Goal: Information Seeking & Learning: Learn about a topic

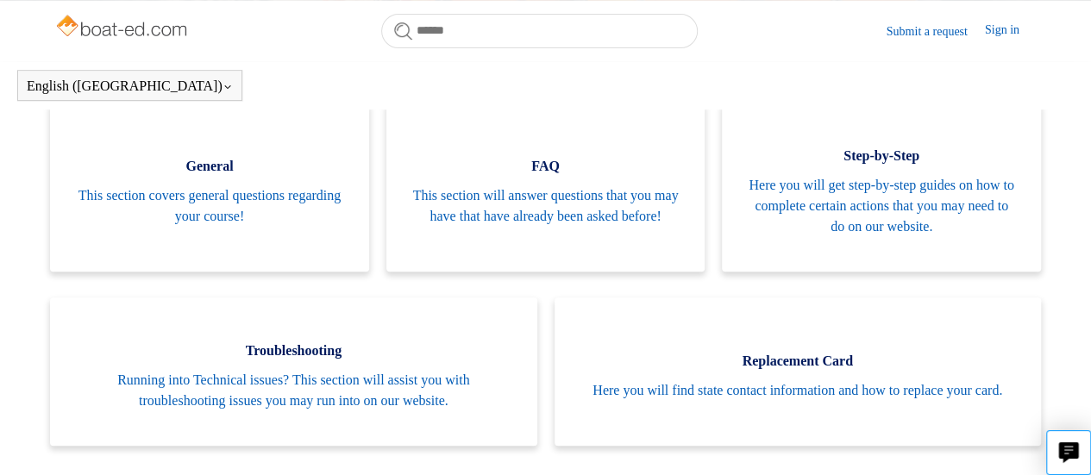
scroll to position [353, 0]
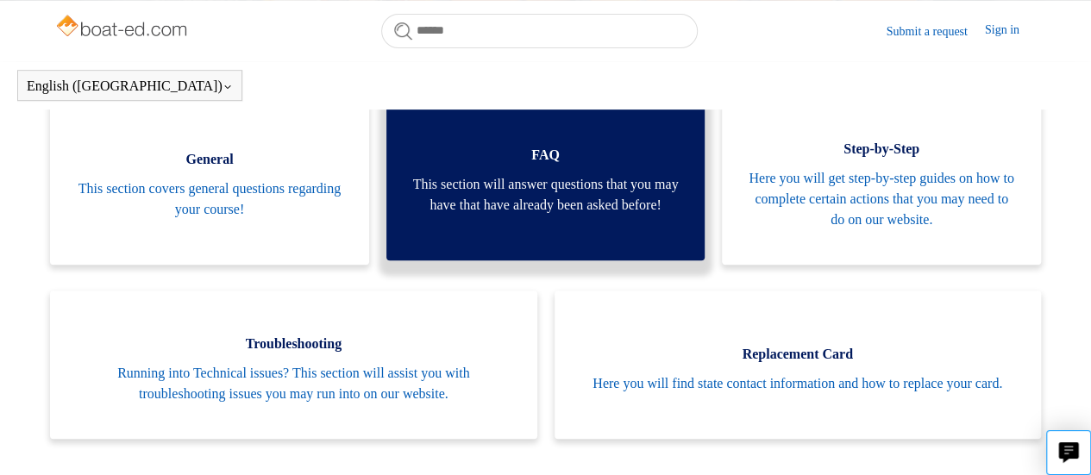
click at [467, 197] on span "This section will answer questions that you may have that have already been ask…" at bounding box center [545, 194] width 267 height 41
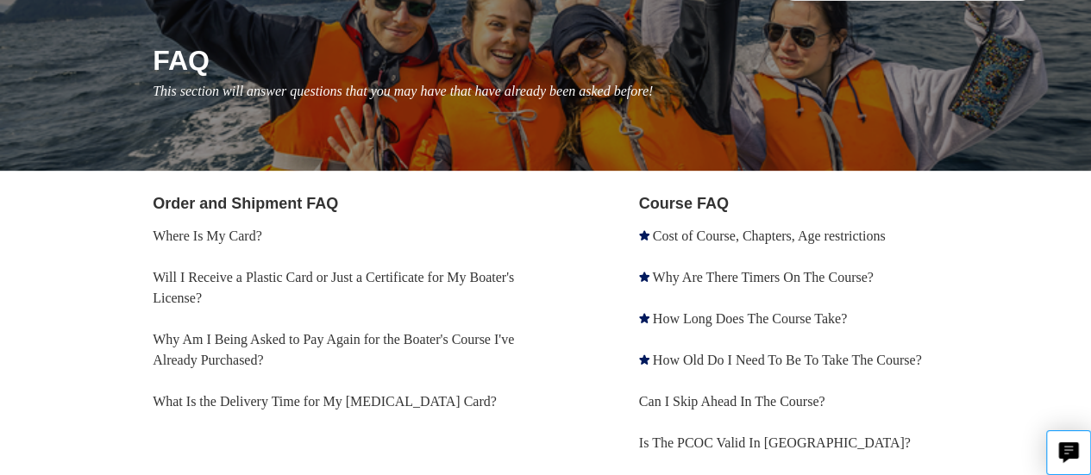
scroll to position [202, 0]
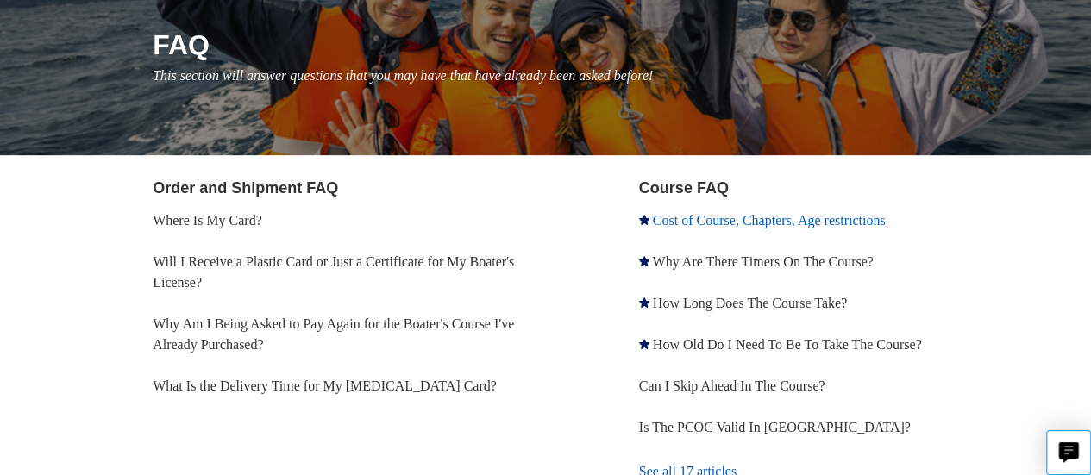
click at [787, 224] on link "Cost of Course, Chapters, Age restrictions" at bounding box center [769, 220] width 233 height 15
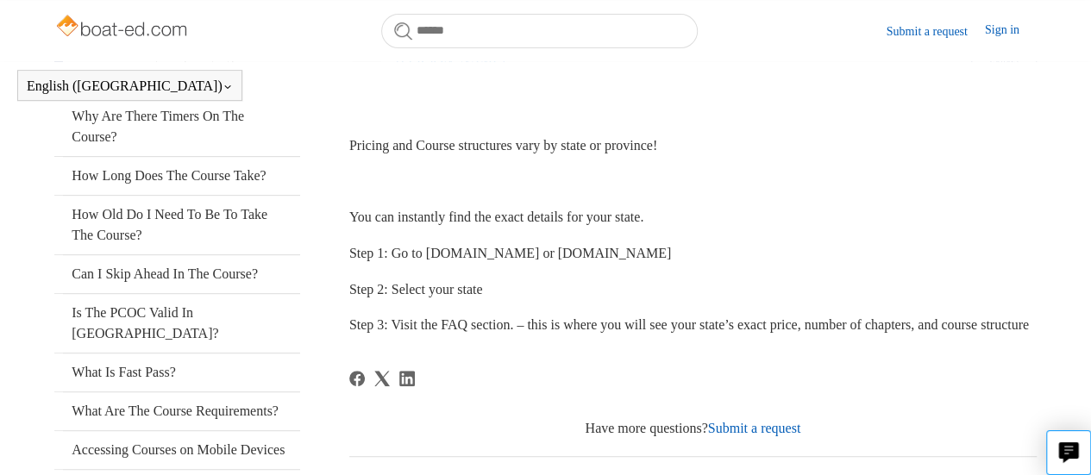
scroll to position [344, 0]
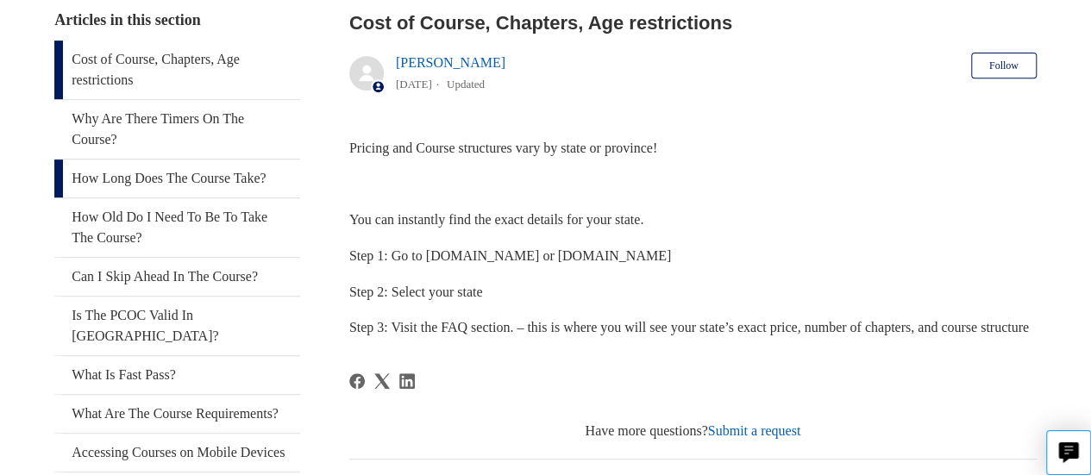
click at [209, 185] on link "How Long Does The Course Take?" at bounding box center [177, 178] width 246 height 38
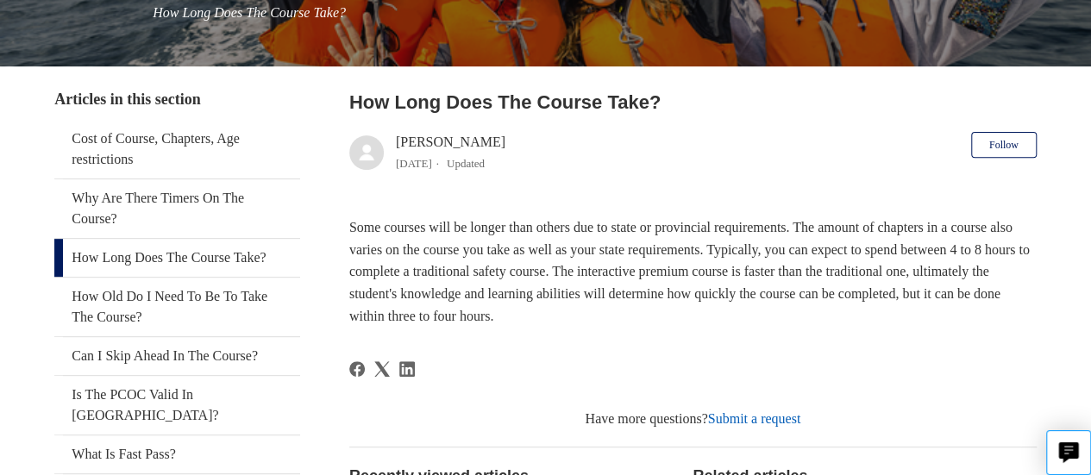
scroll to position [266, 0]
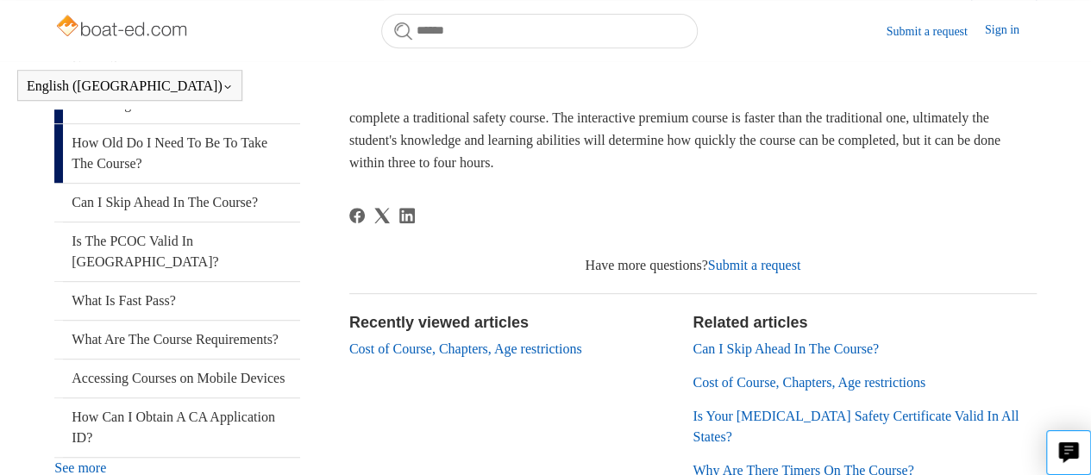
click at [111, 183] on link "How Old Do I Need To Be To Take The Course?" at bounding box center [177, 153] width 246 height 59
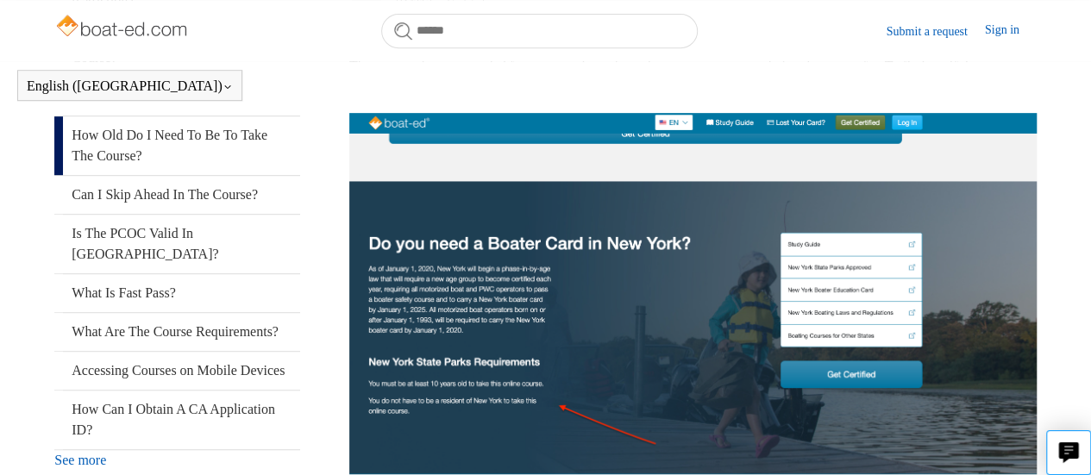
scroll to position [374, 0]
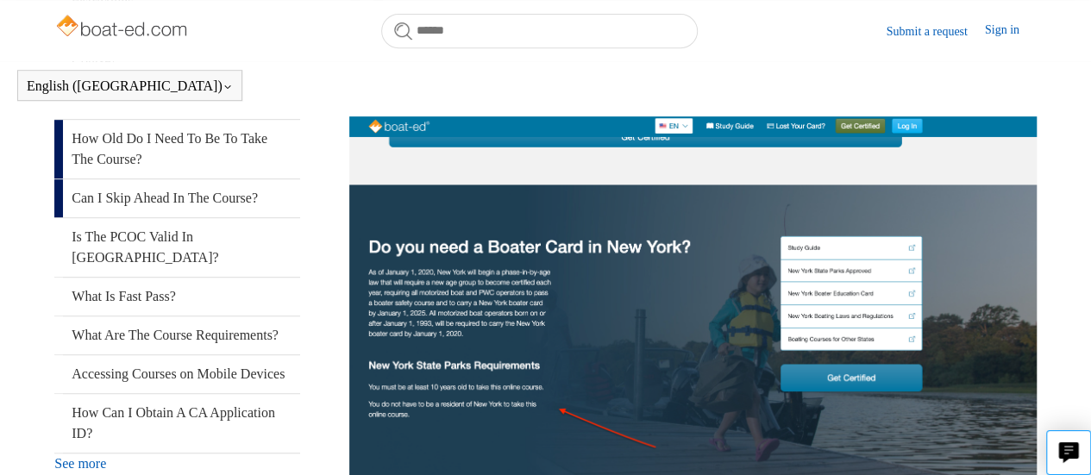
click at [119, 190] on link "Can I Skip Ahead In The Course?" at bounding box center [177, 198] width 246 height 38
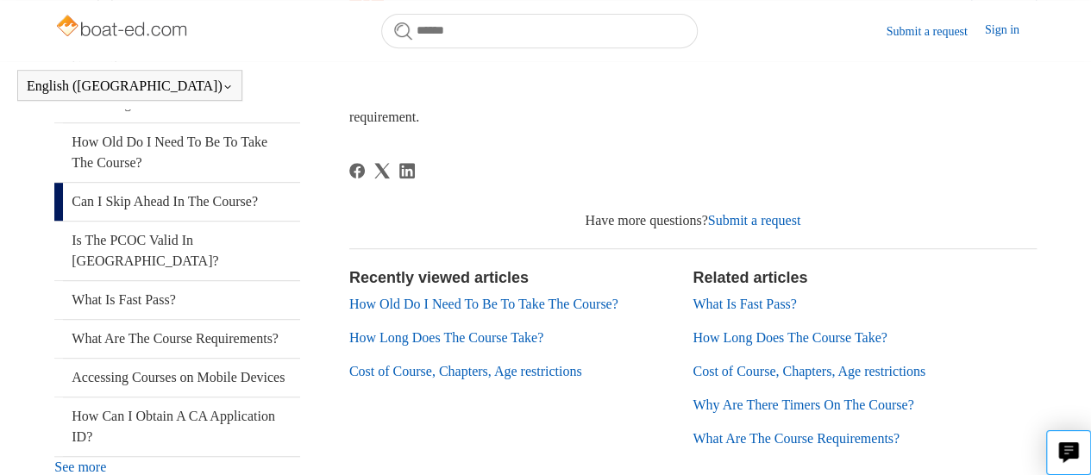
scroll to position [376, 0]
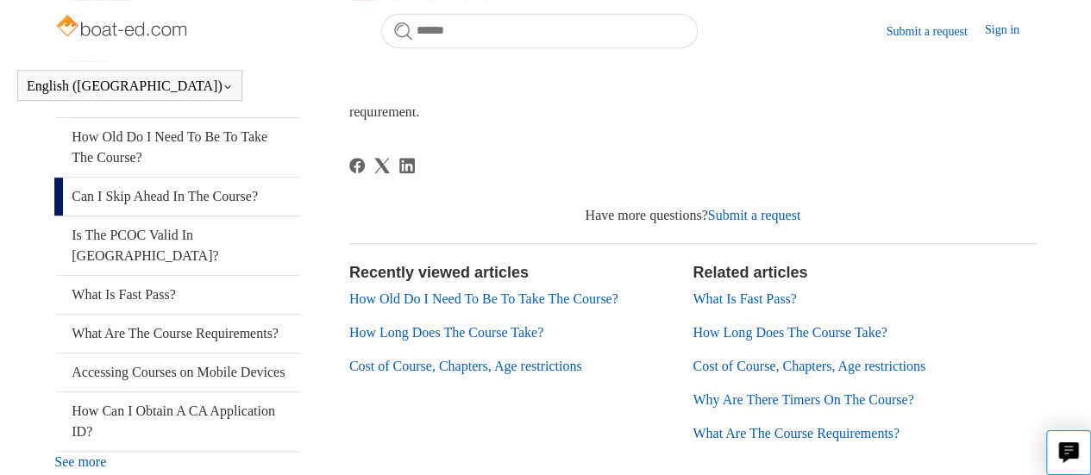
click at [384, 334] on link "How Long Does The Course Take?" at bounding box center [446, 332] width 194 height 15
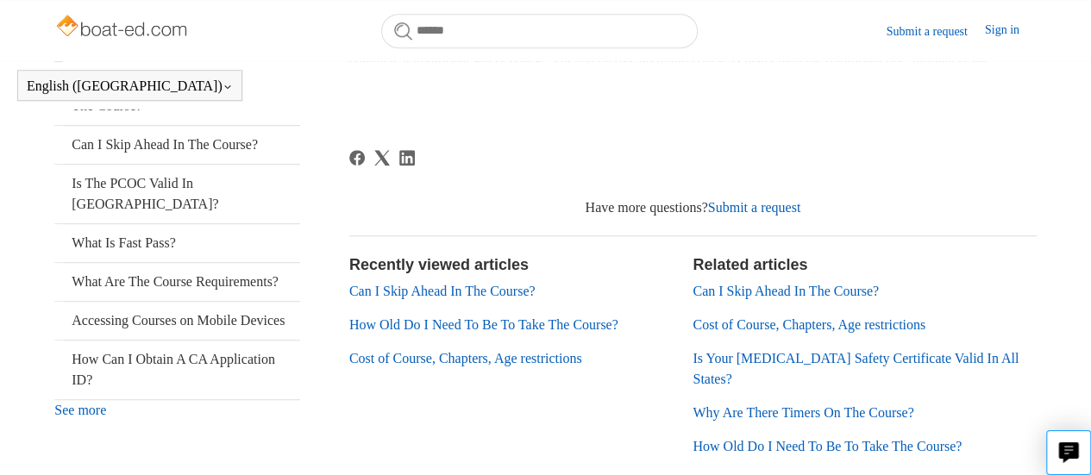
scroll to position [447, 0]
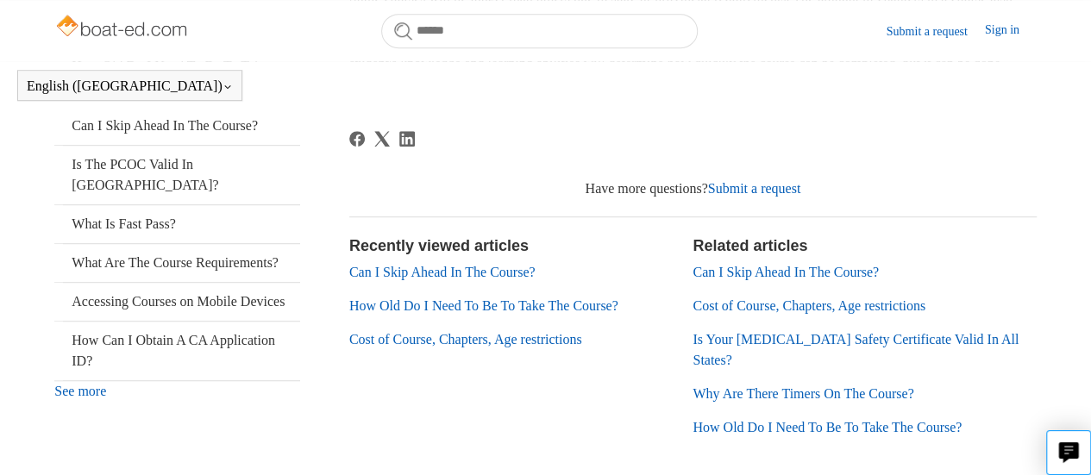
click at [423, 341] on link "Cost of Course, Chapters, Age restrictions" at bounding box center [465, 339] width 233 height 15
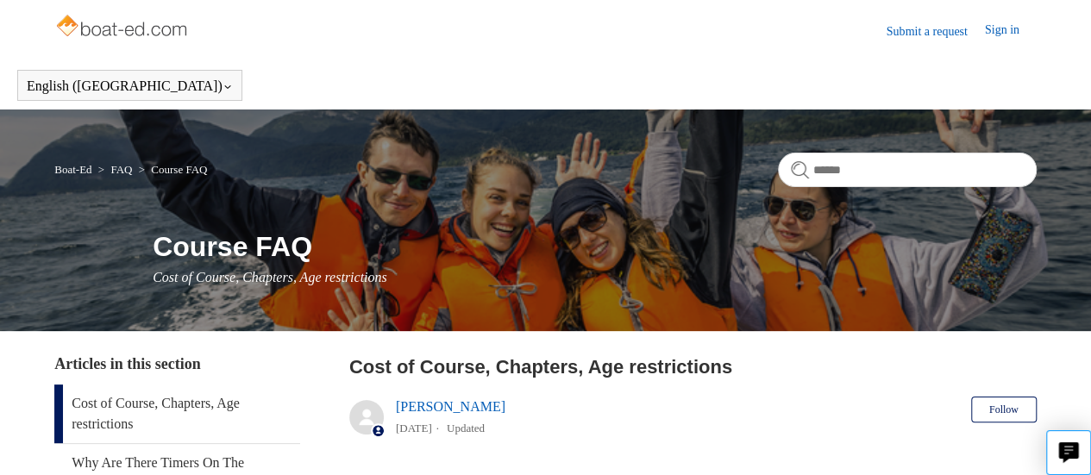
click at [152, 21] on img at bounding box center [122, 27] width 137 height 34
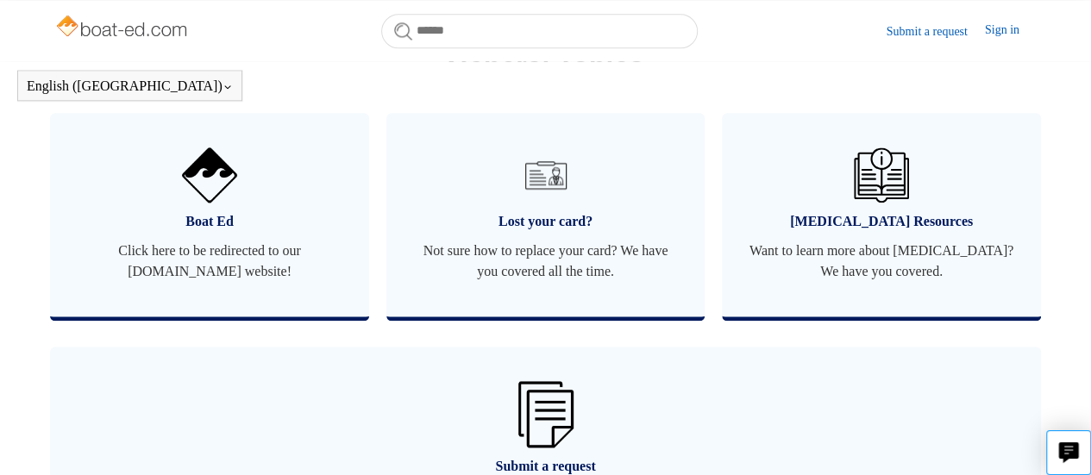
scroll to position [1100, 0]
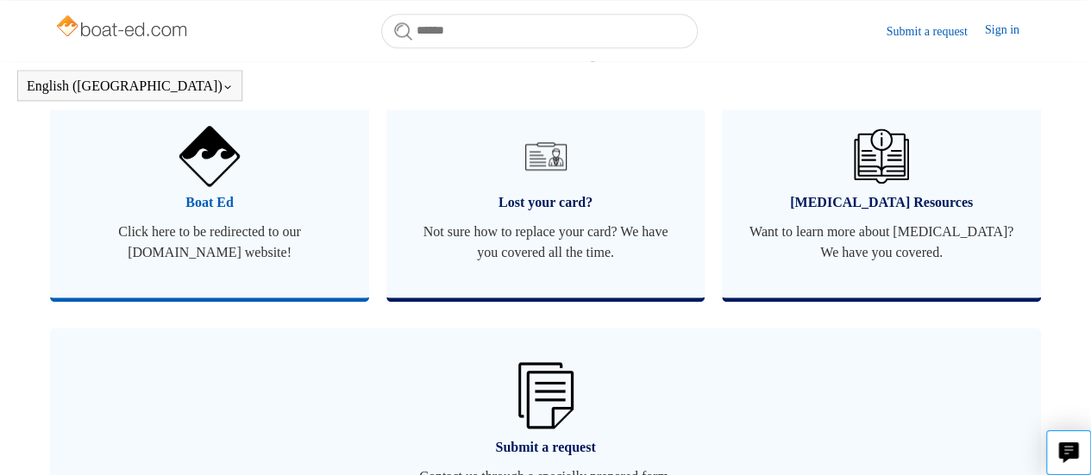
click at [216, 159] on img at bounding box center [209, 156] width 60 height 60
